Goal: Task Accomplishment & Management: Use online tool/utility

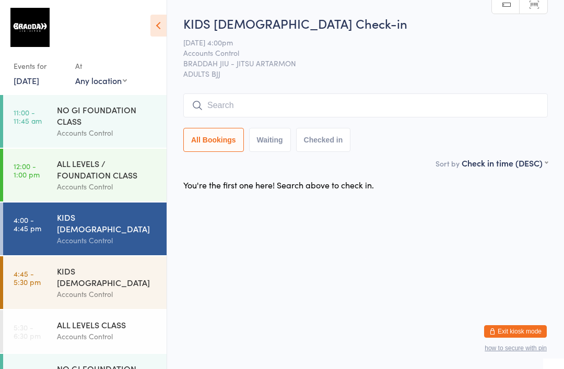
click at [109, 331] on div "Accounts Control" at bounding box center [107, 337] width 101 height 12
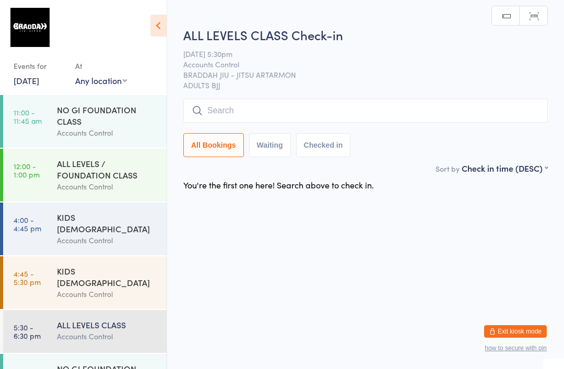
click at [338, 110] on input "search" at bounding box center [365, 111] width 365 height 24
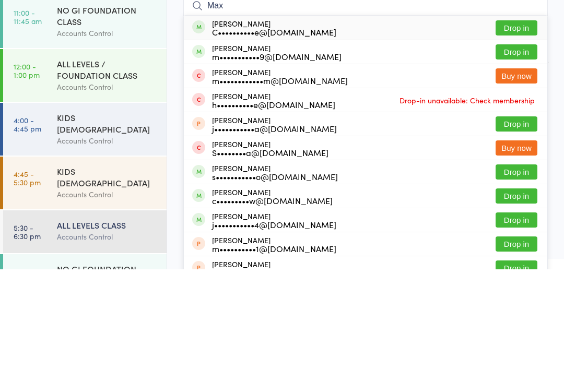
type input "Max"
click at [517, 144] on button "Drop in" at bounding box center [517, 151] width 42 height 15
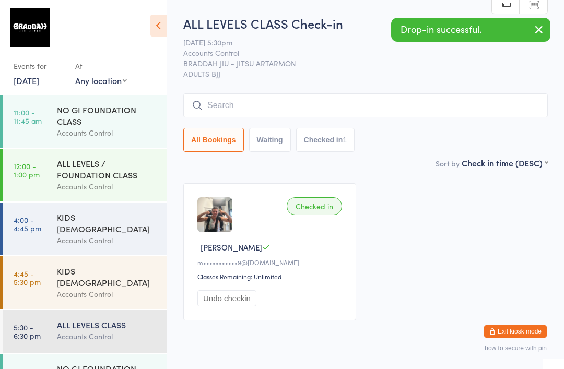
click at [95, 235] on div "Accounts Control" at bounding box center [107, 241] width 101 height 12
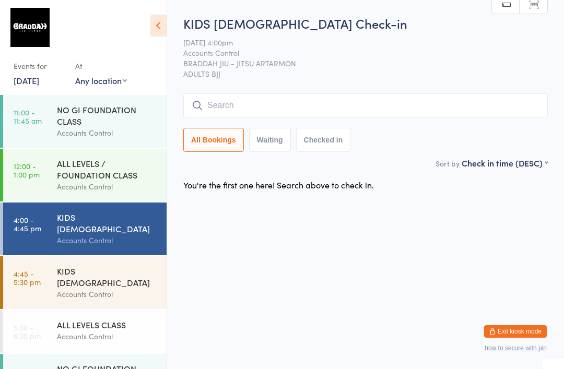
click at [222, 113] on input "search" at bounding box center [365, 106] width 365 height 24
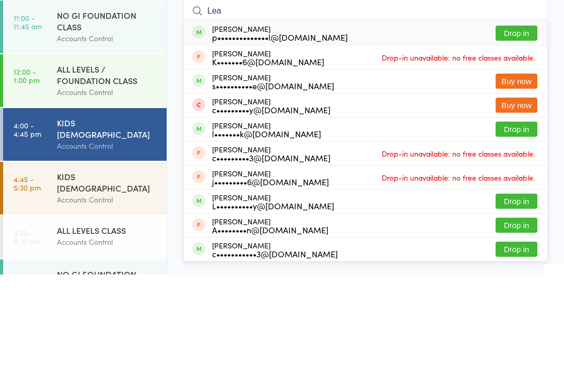
type input "Lea"
click at [223, 119] on div "[PERSON_NAME] p••••••••••••••l@[DOMAIN_NAME]" at bounding box center [280, 127] width 136 height 17
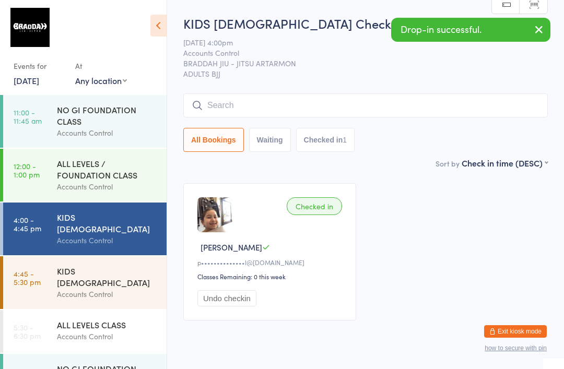
click at [446, 100] on input "search" at bounding box center [365, 106] width 365 height 24
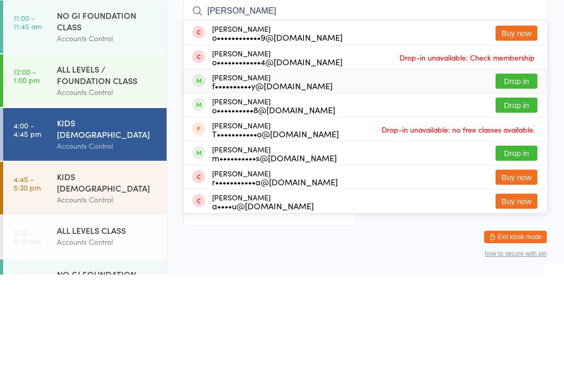
type input "[PERSON_NAME]"
click at [355, 164] on div "[PERSON_NAME] Fineff f••••••••••y@[DOMAIN_NAME] Drop in" at bounding box center [366, 176] width 364 height 24
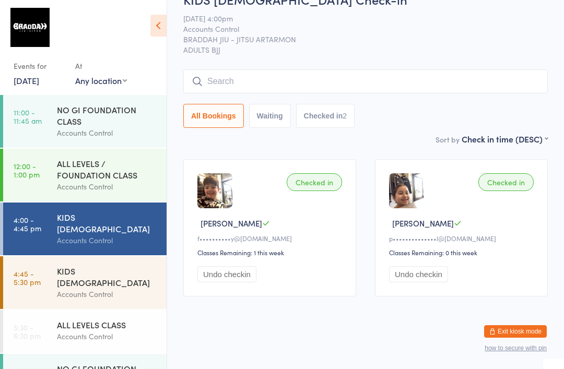
click at [136, 272] on div "KIDS [DEMOGRAPHIC_DATA]" at bounding box center [107, 276] width 101 height 23
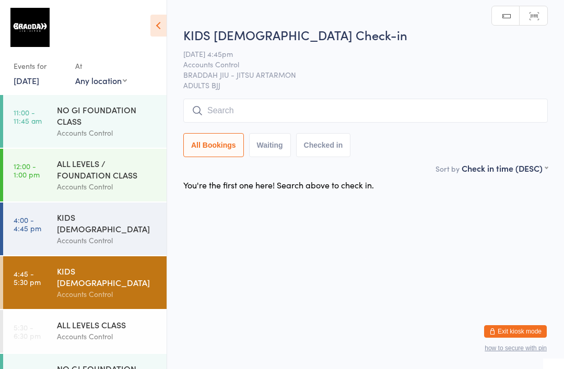
click at [130, 179] on div "ALL LEVELS / FOUNDATION CLASS" at bounding box center [107, 169] width 101 height 23
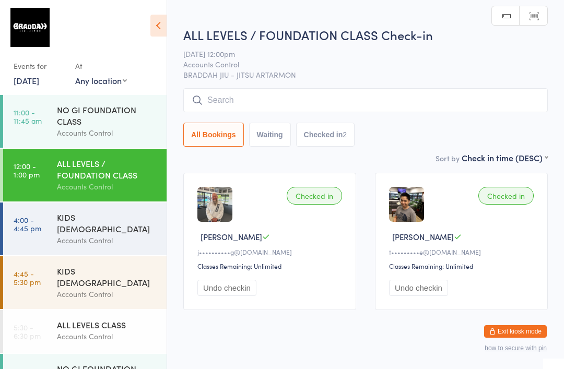
click at [123, 222] on div "KIDS [DEMOGRAPHIC_DATA]" at bounding box center [107, 223] width 101 height 23
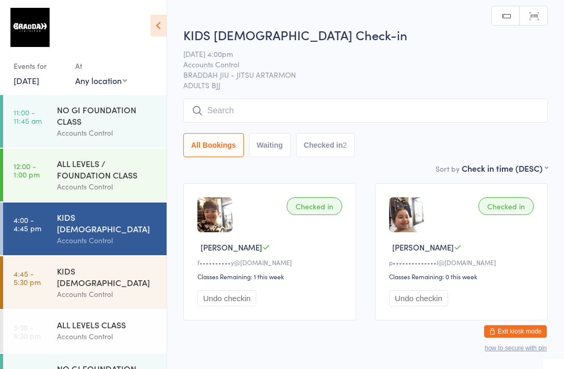
click at [204, 111] on input "search" at bounding box center [365, 111] width 365 height 24
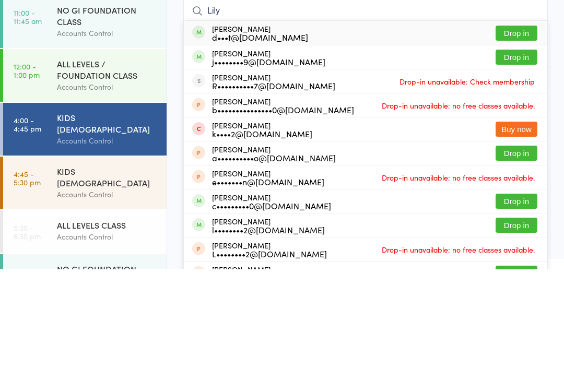
type input "Lily"
click at [527, 125] on button "Drop in" at bounding box center [517, 132] width 42 height 15
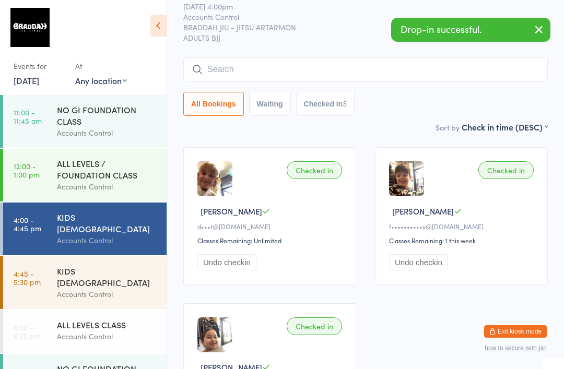
click at [332, 56] on div "KIDS [DEMOGRAPHIC_DATA] Check-in [DATE] 4:00pm Accounts Control BRADDAH JIU - J…" at bounding box center [365, 50] width 365 height 143
click at [420, 77] on input "search" at bounding box center [365, 69] width 365 height 24
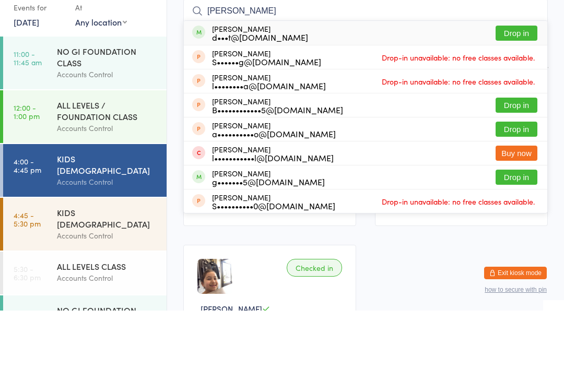
scroll to position [0, 0]
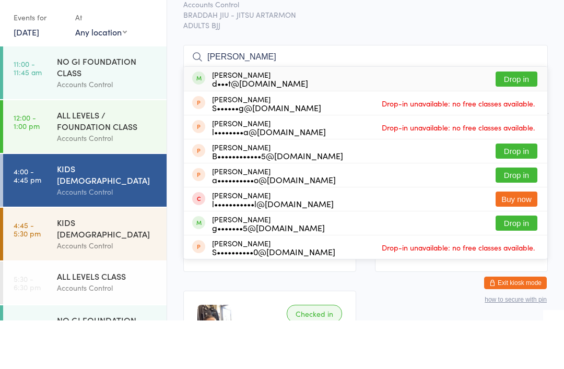
type input "[PERSON_NAME]"
click at [521, 120] on button "Drop in" at bounding box center [517, 127] width 42 height 15
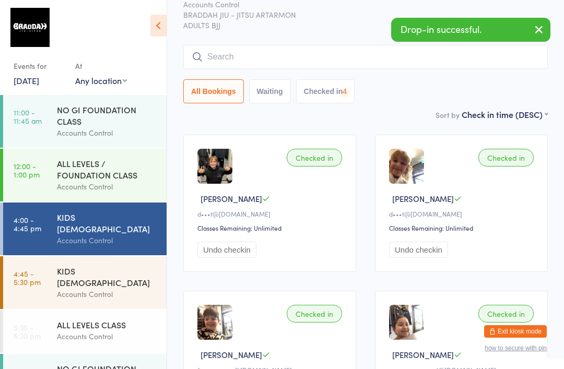
click at [121, 288] on div "Accounts Control" at bounding box center [107, 294] width 101 height 12
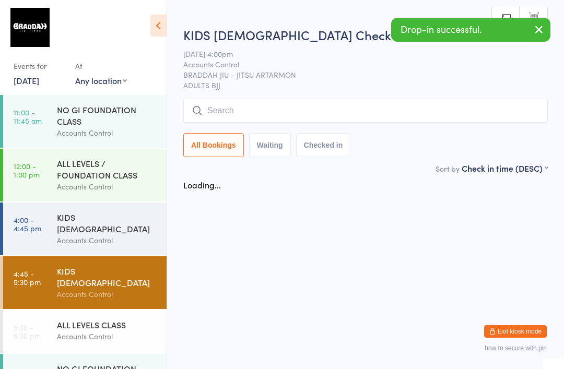
click at [120, 242] on div "KIDS [DEMOGRAPHIC_DATA] Accounts Control" at bounding box center [112, 229] width 110 height 53
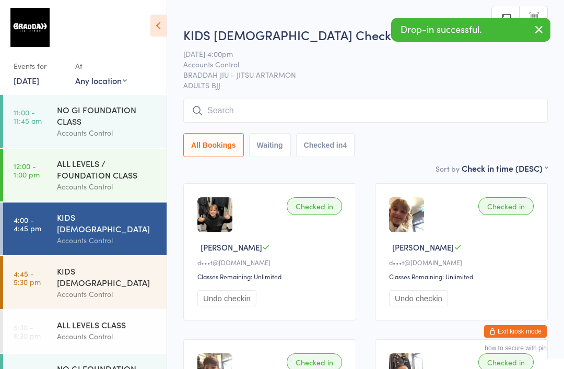
click at [127, 265] on div "KIDS [DEMOGRAPHIC_DATA]" at bounding box center [107, 276] width 101 height 23
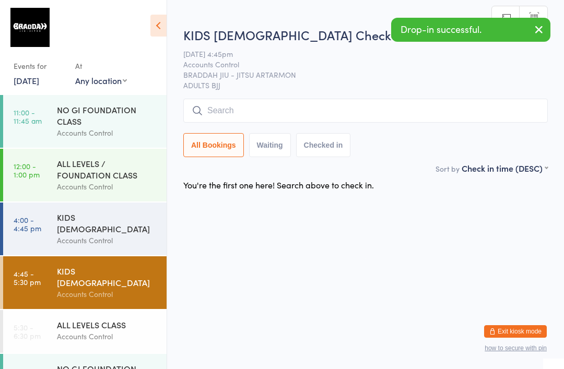
click at [372, 111] on input "search" at bounding box center [365, 111] width 365 height 24
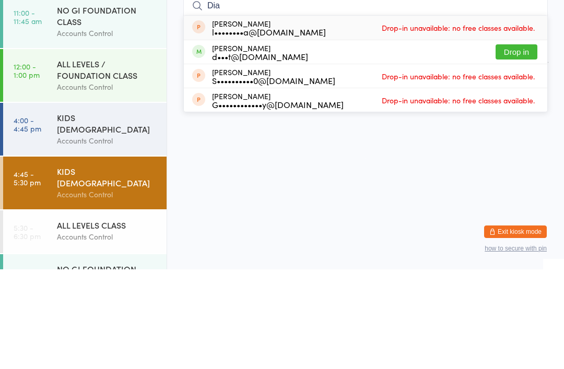
type input "Dia"
click at [515, 144] on button "Drop in" at bounding box center [517, 151] width 42 height 15
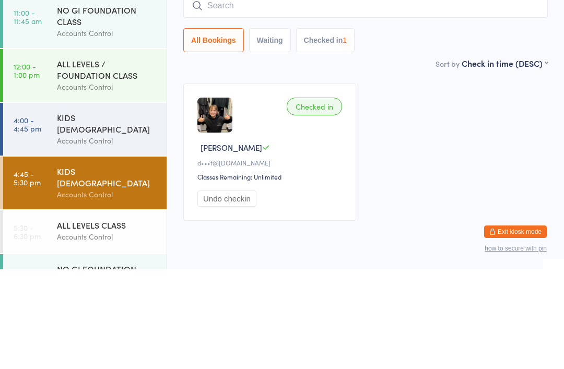
click at [507, 94] on input "search" at bounding box center [365, 106] width 365 height 24
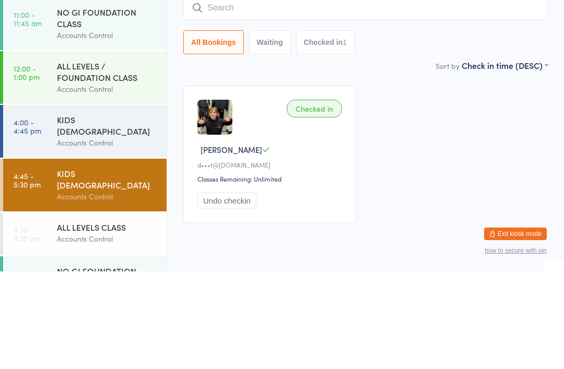
click at [505, 94] on input "search" at bounding box center [365, 106] width 365 height 24
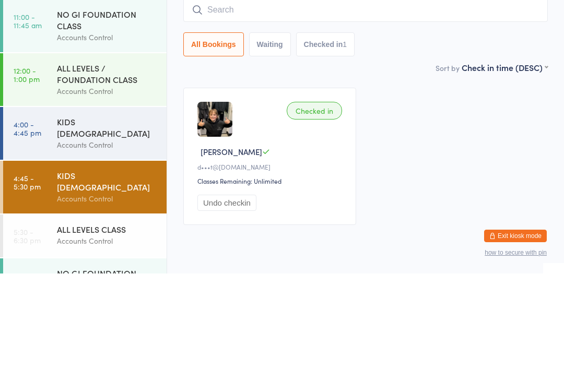
click at [493, 94] on input "search" at bounding box center [365, 106] width 365 height 24
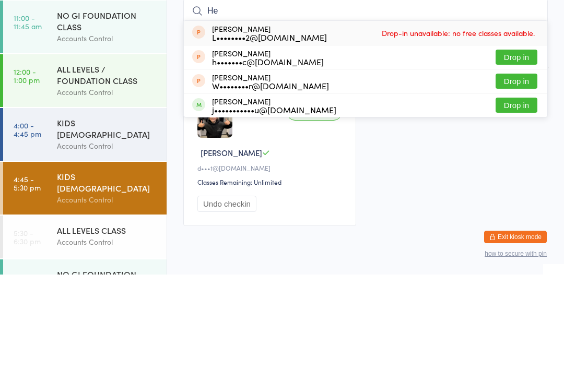
type input "H"
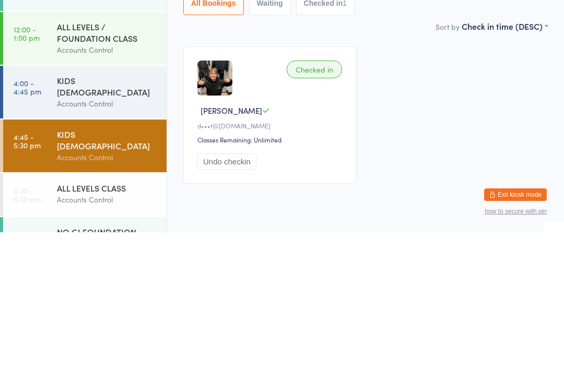
click at [143, 212] on div "KIDS [DEMOGRAPHIC_DATA]" at bounding box center [107, 223] width 101 height 23
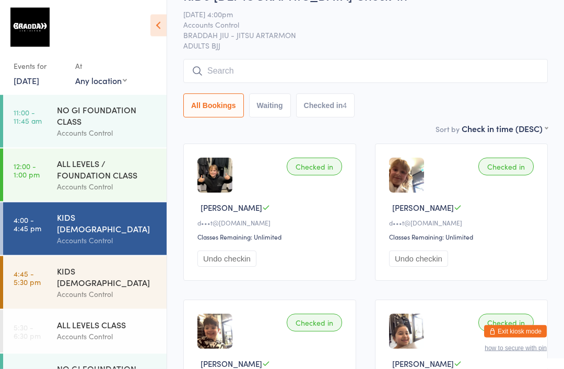
scroll to position [39, 0]
click at [500, 70] on input "search" at bounding box center [365, 72] width 365 height 24
click at [504, 67] on input "search" at bounding box center [365, 72] width 365 height 24
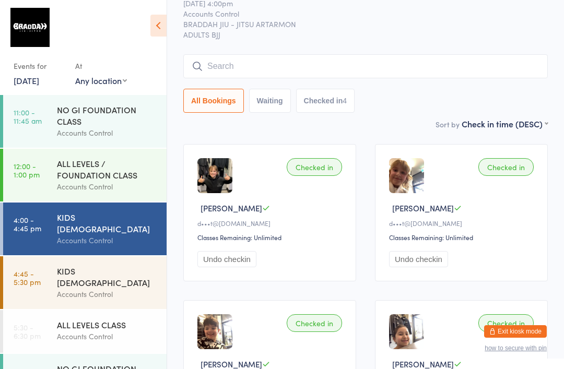
click at [504, 67] on input "search" at bounding box center [365, 66] width 365 height 24
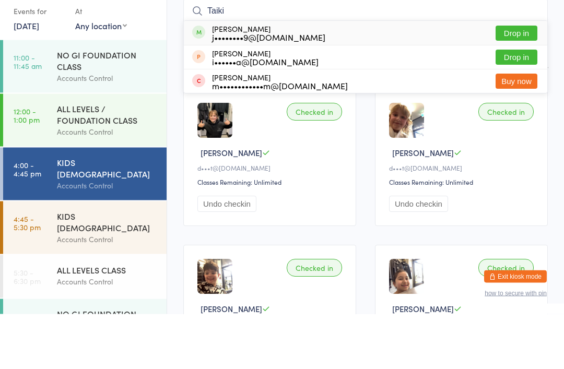
type input "Taiki"
click at [531, 81] on button "Drop in" at bounding box center [517, 88] width 42 height 15
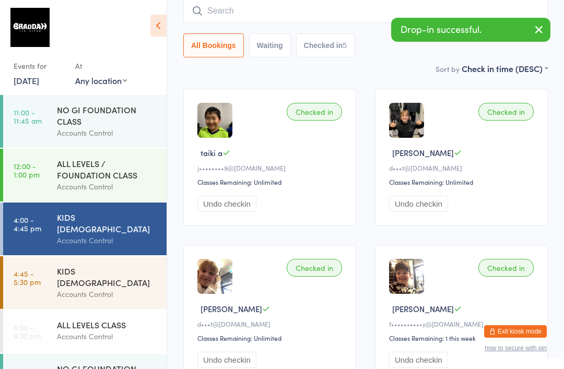
click at [264, 17] on input "search" at bounding box center [365, 11] width 365 height 24
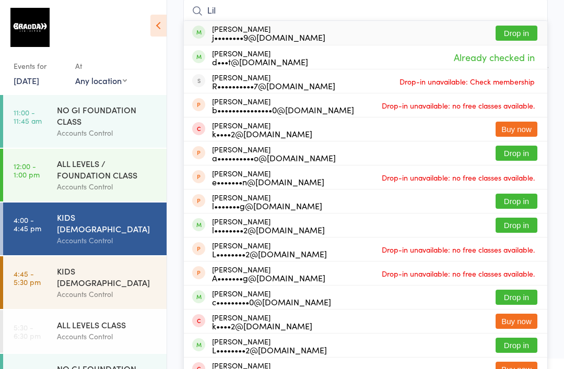
type input "Lil"
click at [519, 34] on button "Drop in" at bounding box center [517, 33] width 42 height 15
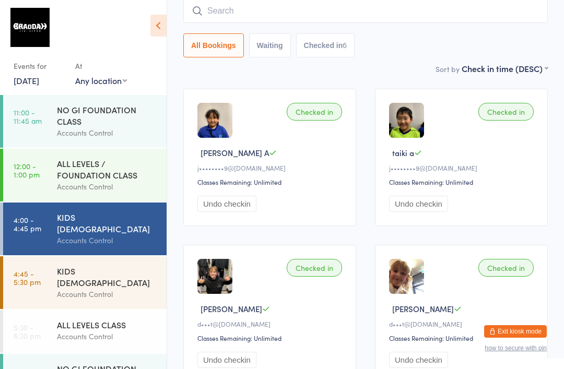
click at [287, 14] on input "search" at bounding box center [365, 11] width 365 height 24
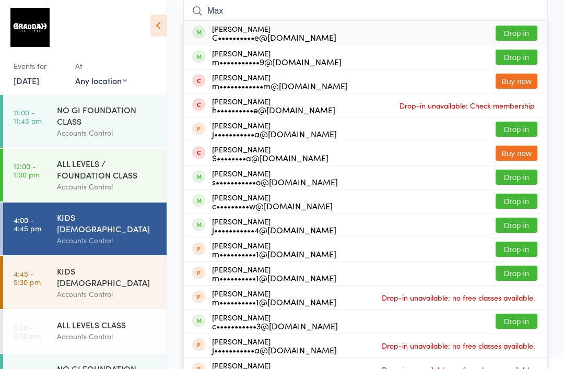
type input "Max"
click at [289, 31] on div "[PERSON_NAME] C••••••••••e@[DOMAIN_NAME]" at bounding box center [274, 33] width 124 height 17
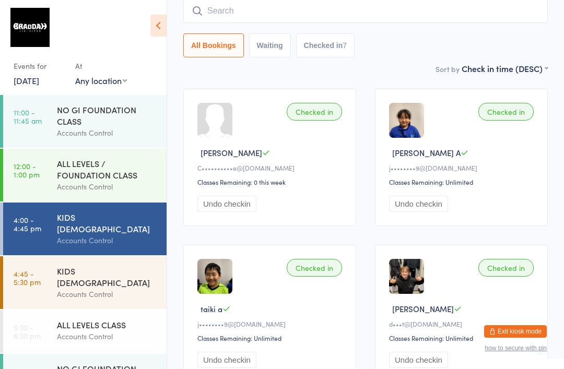
click at [481, 8] on input "search" at bounding box center [365, 11] width 365 height 24
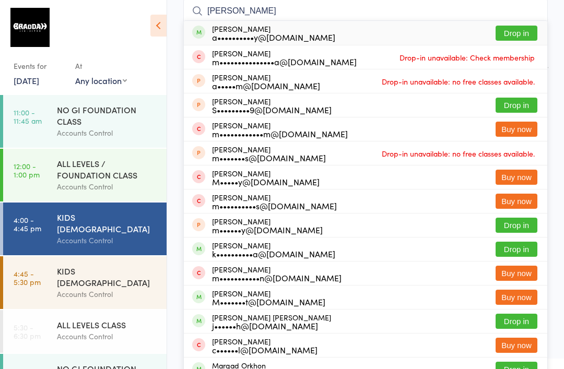
type input "[PERSON_NAME]"
click at [524, 35] on button "Drop in" at bounding box center [517, 33] width 42 height 15
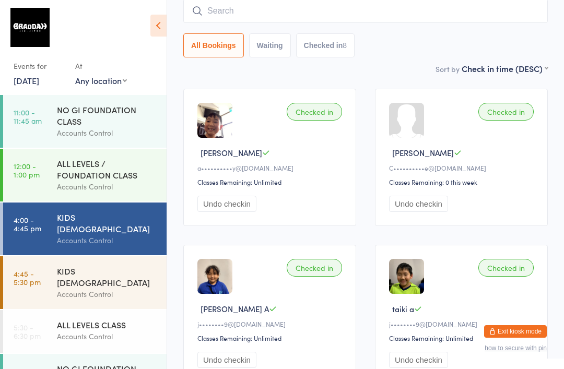
click at [411, 69] on div "Sort by Check in time (DESC) First name (ASC) First name (DESC) Last name (ASC)…" at bounding box center [365, 68] width 365 height 11
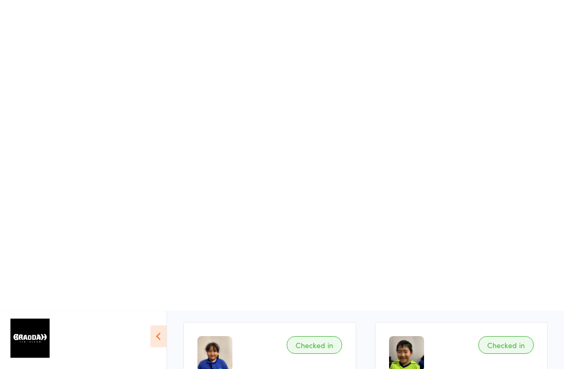
scroll to position [0, 0]
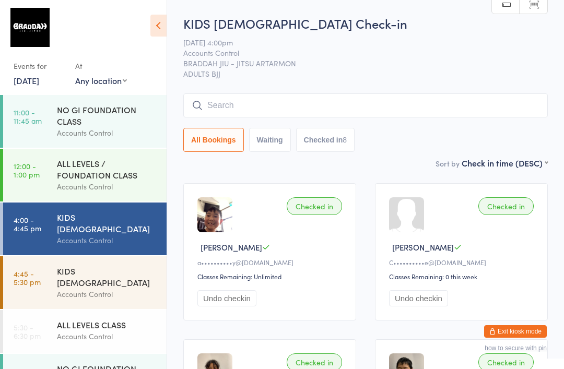
click at [210, 104] on input "search" at bounding box center [365, 106] width 365 height 24
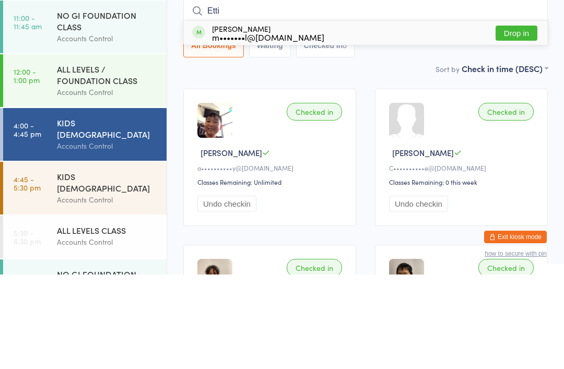
type input "Etti"
click at [504, 120] on button "Drop in" at bounding box center [517, 127] width 42 height 15
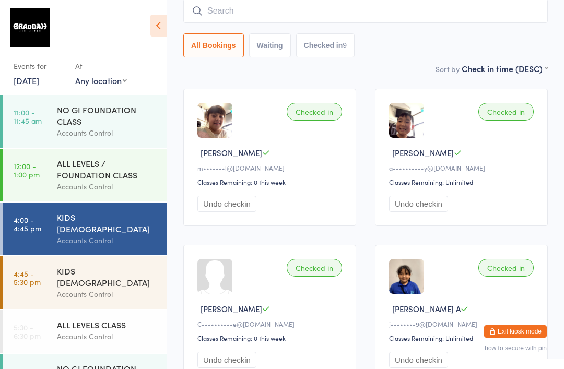
click at [122, 269] on div "KIDS [DEMOGRAPHIC_DATA]" at bounding box center [107, 276] width 101 height 23
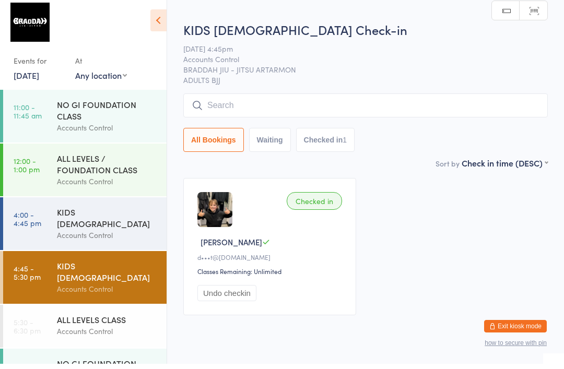
scroll to position [3, 0]
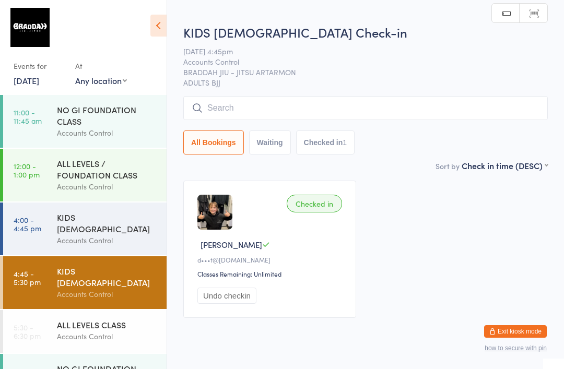
click at [360, 97] on input "search" at bounding box center [365, 108] width 365 height 24
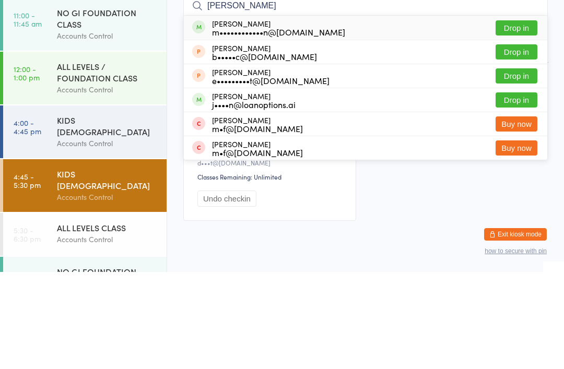
type input "[PERSON_NAME]"
click at [322, 113] on div "[PERSON_NAME] m••••••••••••n@[DOMAIN_NAME] Drop in" at bounding box center [366, 125] width 364 height 24
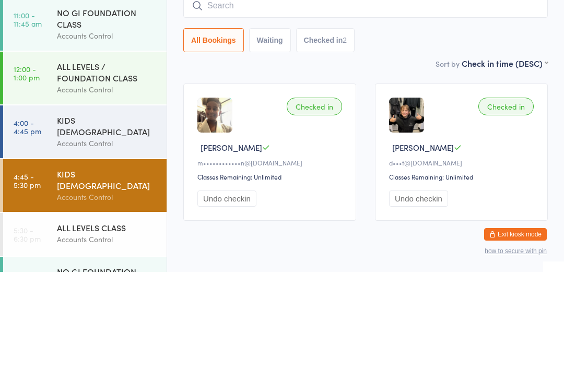
click at [395, 55] on div "KIDS [DEMOGRAPHIC_DATA] Check-in [DATE] 4:45pm Accounts Control BRADDAH JIU - J…" at bounding box center [365, 83] width 365 height 143
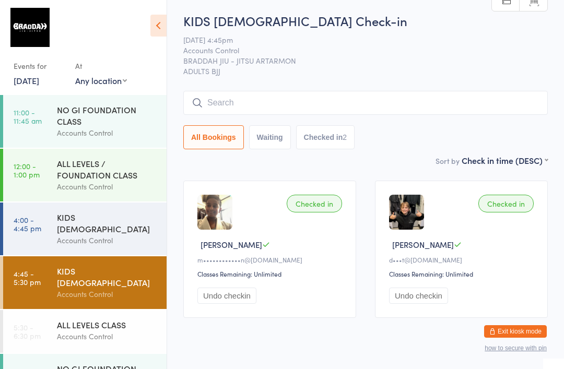
click at [491, 108] on input "search" at bounding box center [365, 103] width 365 height 24
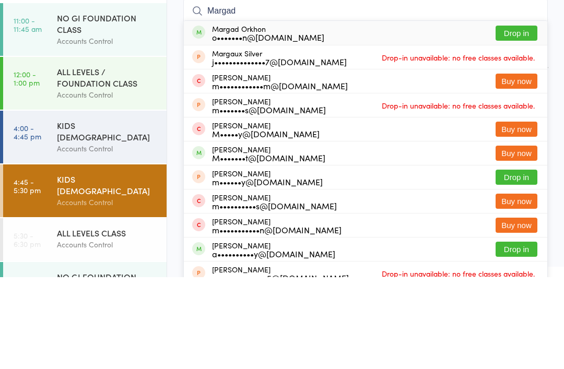
type input "Margad"
click at [527, 118] on button "Drop in" at bounding box center [517, 125] width 42 height 15
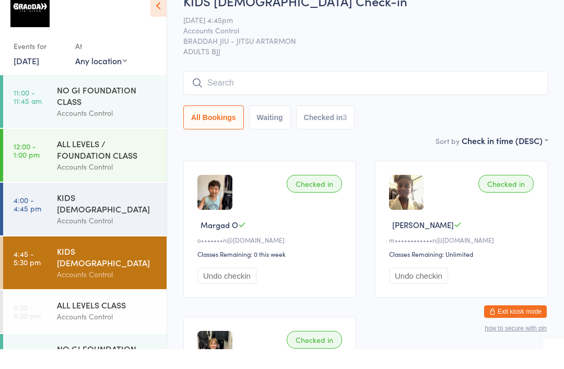
click at [410, 134] on div "KIDS [DEMOGRAPHIC_DATA] Check-in [DATE] 4:45pm Accounts Control BRADDAH JIU - J…" at bounding box center [365, 83] width 365 height 143
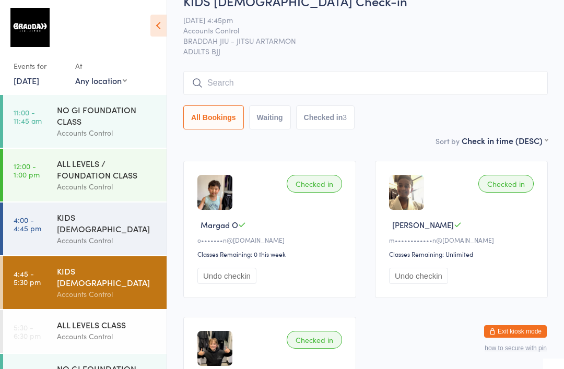
click at [398, 122] on div "All Bookings Waiting Checked in 3" at bounding box center [365, 118] width 365 height 24
click at [375, 103] on div "All Bookings Waiting Checked in 3" at bounding box center [365, 100] width 365 height 59
click at [262, 79] on input "search" at bounding box center [365, 83] width 365 height 24
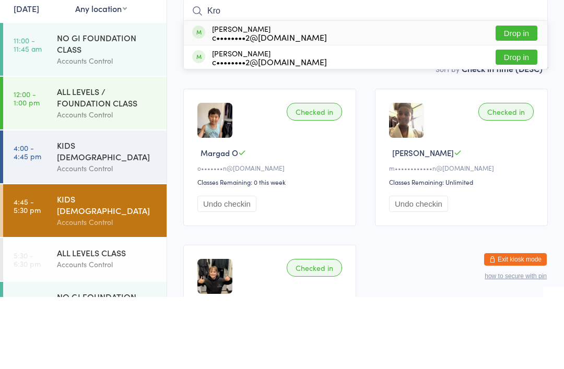
type input "Kro"
click at [513, 98] on button "Drop in" at bounding box center [517, 105] width 42 height 15
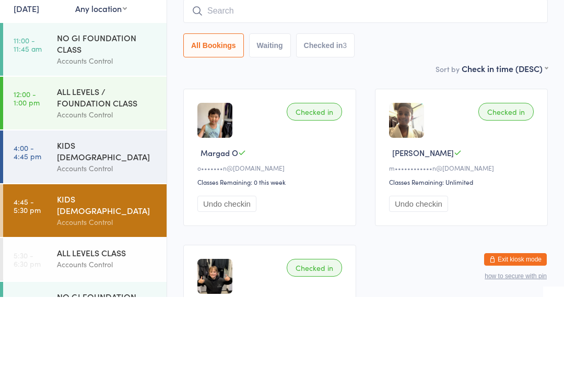
scroll to position [95, 0]
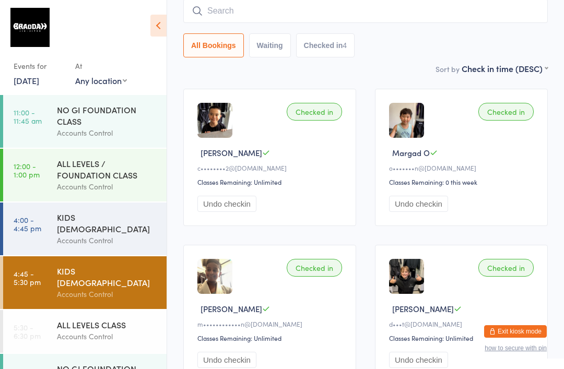
click at [335, 19] on input "search" at bounding box center [365, 11] width 365 height 24
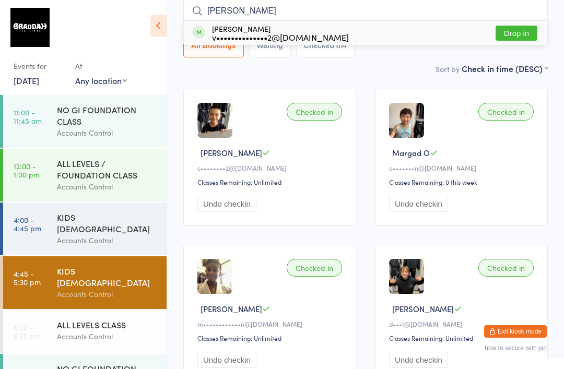
type input "[PERSON_NAME]"
click at [524, 29] on button "Drop in" at bounding box center [517, 33] width 42 height 15
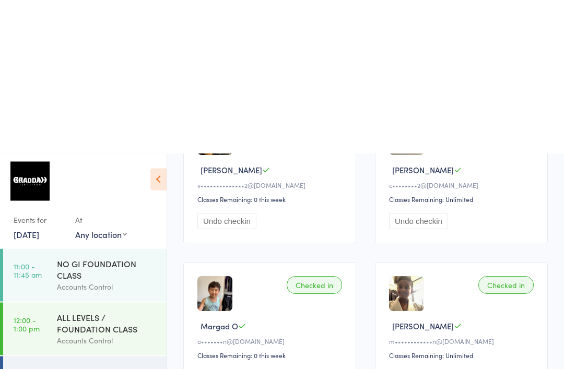
scroll to position [0, 0]
